Goal: Information Seeking & Learning: Learn about a topic

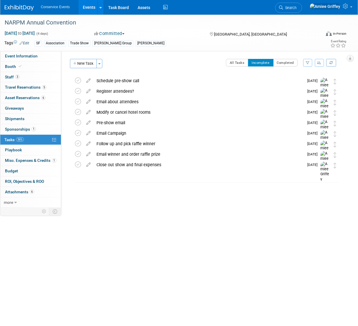
click at [86, 8] on link "Events" at bounding box center [88, 7] width 21 height 15
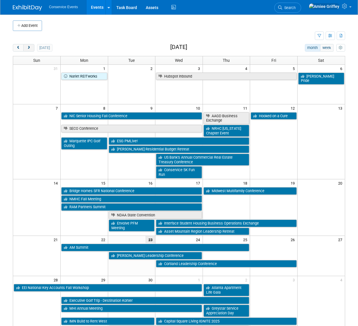
click at [31, 49] on span "next" at bounding box center [29, 48] width 4 height 4
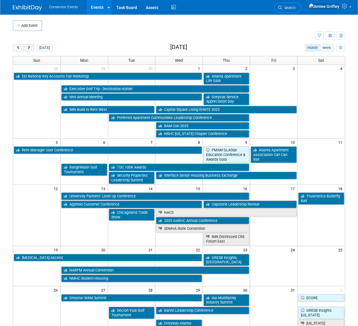
click at [31, 49] on span "next" at bounding box center [29, 48] width 4 height 4
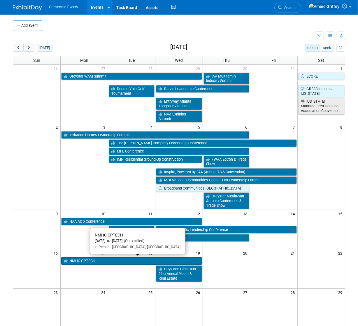
click at [101, 261] on link "NMHC OPTECH" at bounding box center [131, 261] width 141 height 8
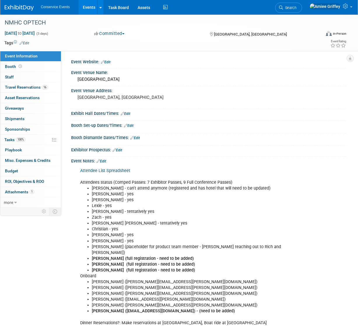
click at [103, 170] on link "Attendee List Spreadsheet" at bounding box center [105, 170] width 50 height 5
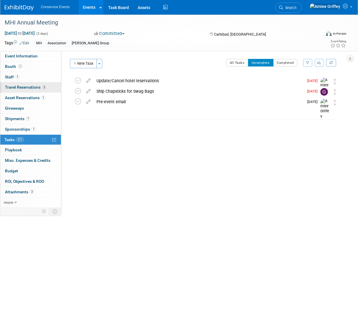
click at [30, 90] on link "3 Travel Reservations 3" at bounding box center [30, 87] width 61 height 10
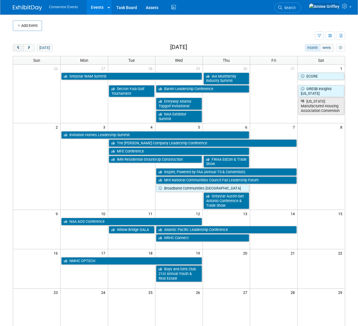
click at [20, 48] on span "prev" at bounding box center [18, 48] width 4 height 4
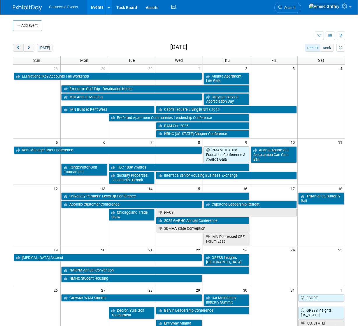
click at [20, 48] on span "prev" at bounding box center [18, 48] width 4 height 4
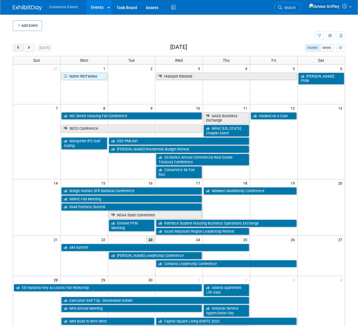
click at [20, 47] on button "prev" at bounding box center [18, 48] width 11 height 8
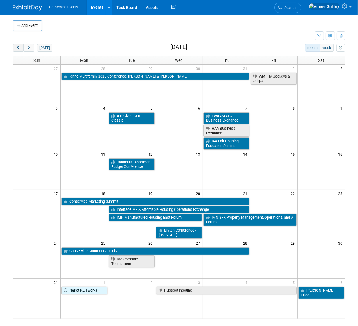
click at [20, 47] on button "prev" at bounding box center [18, 48] width 11 height 8
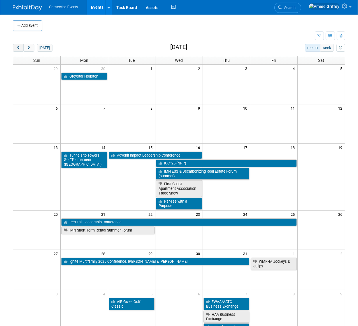
click at [18, 48] on span "prev" at bounding box center [18, 48] width 4 height 4
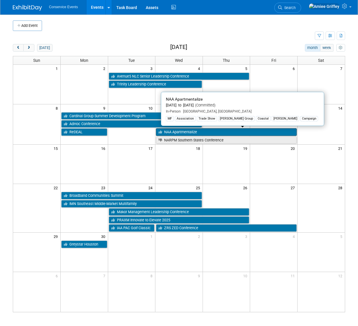
click at [186, 133] on link "NAA Apartmentalize" at bounding box center [226, 132] width 141 height 8
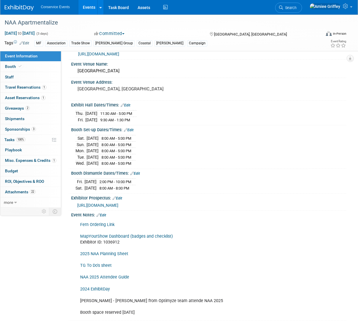
scroll to position [19, 0]
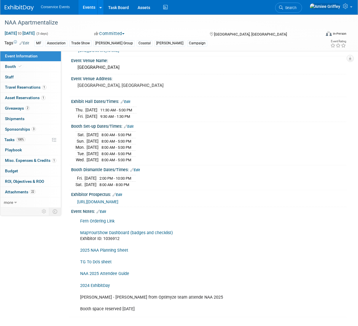
click at [116, 253] on link "2025 NAA Planning Sheet" at bounding box center [104, 250] width 48 height 5
click at [110, 276] on link "NAA 2025 Attendee Guide" at bounding box center [104, 273] width 49 height 5
click at [91, 8] on link "Events" at bounding box center [88, 7] width 21 height 15
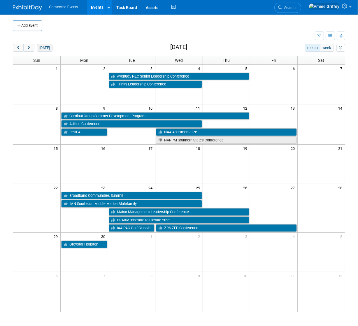
click at [47, 46] on button "[DATE]" at bounding box center [44, 48] width 15 height 8
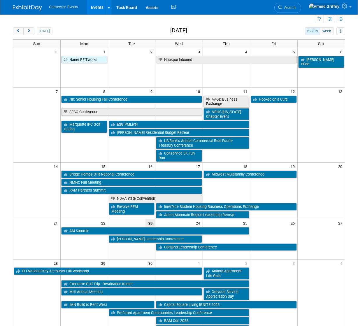
scroll to position [28, 0]
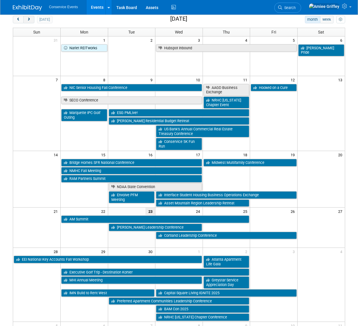
click at [31, 20] on button "next" at bounding box center [28, 20] width 11 height 8
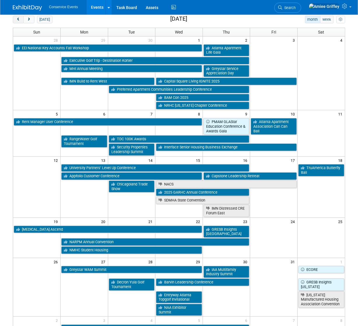
click at [22, 20] on button "prev" at bounding box center [18, 20] width 11 height 8
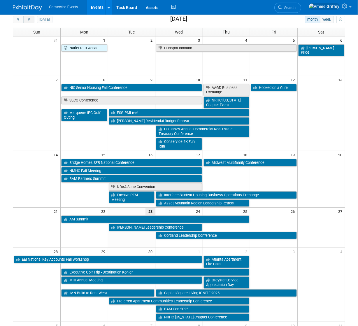
click at [29, 20] on span "next" at bounding box center [29, 20] width 4 height 4
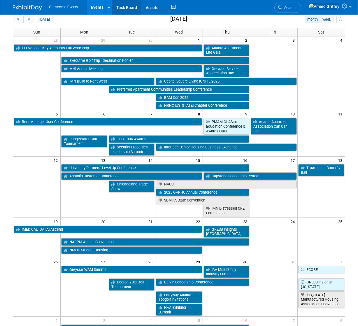
click at [123, 11] on link "Task Board" at bounding box center [126, 7] width 29 height 15
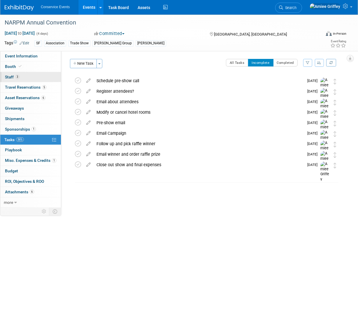
click at [20, 78] on link "3 Staff 3" at bounding box center [30, 77] width 61 height 10
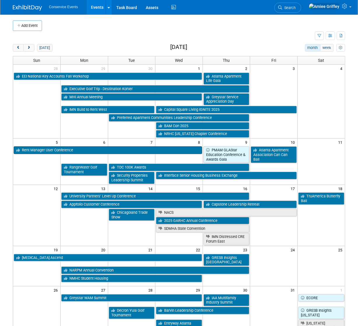
scroll to position [1, 0]
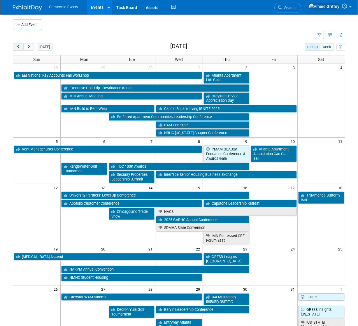
click at [19, 50] on button "prev" at bounding box center [18, 47] width 11 height 8
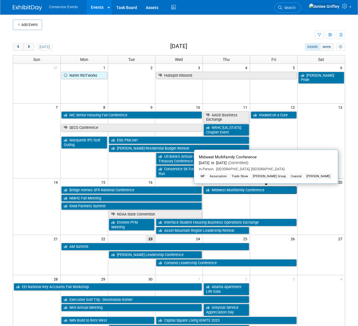
click at [242, 190] on link "Midwest Multifamily Conference" at bounding box center [250, 190] width 93 height 8
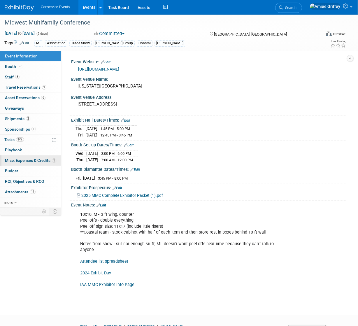
click at [24, 162] on span "Misc. Expenses & Credits 1" at bounding box center [30, 160] width 51 height 5
